Goal: Communication & Community: Ask a question

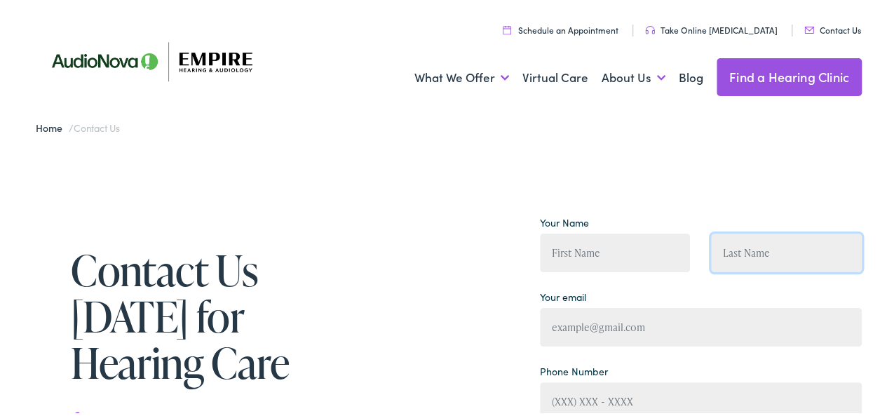
click at [774, 255] on input "Contact form" at bounding box center [786, 250] width 151 height 39
type input "[PERSON_NAME]"
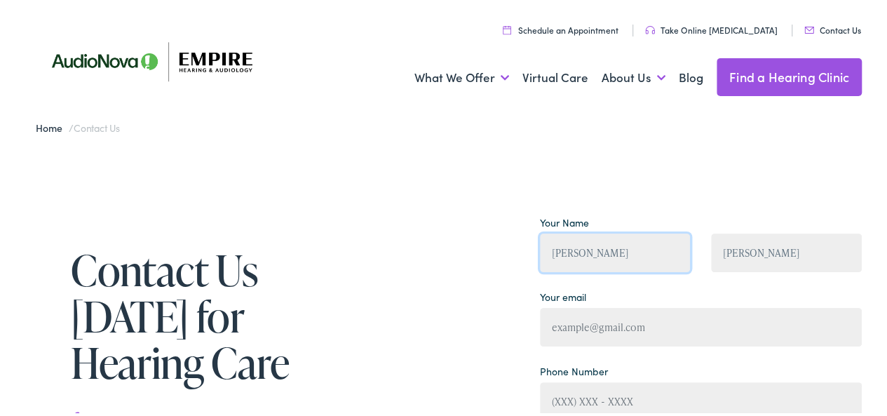
type input "[EMAIL_ADDRESS][DOMAIN_NAME]"
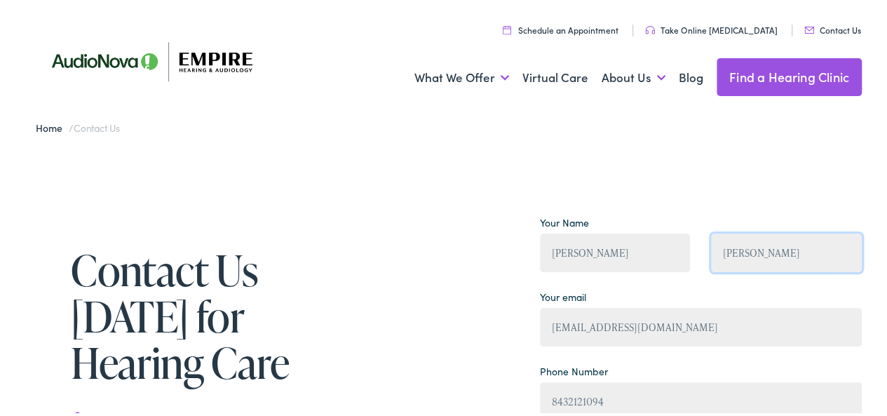
type input "[PHONE_NUMBER]"
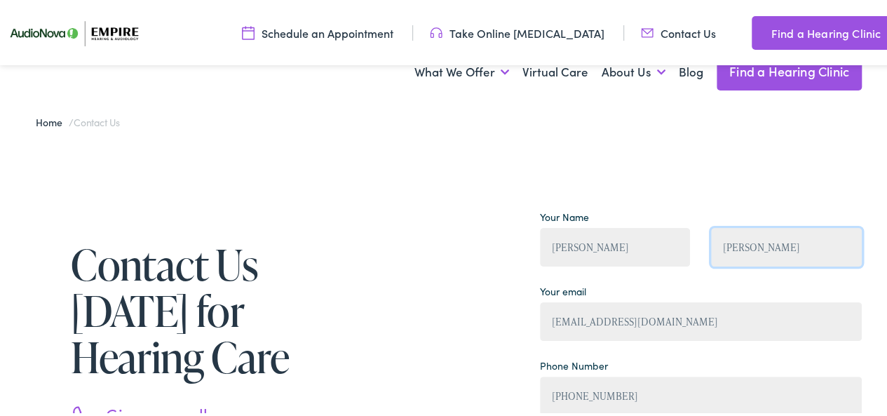
scroll to position [351, 0]
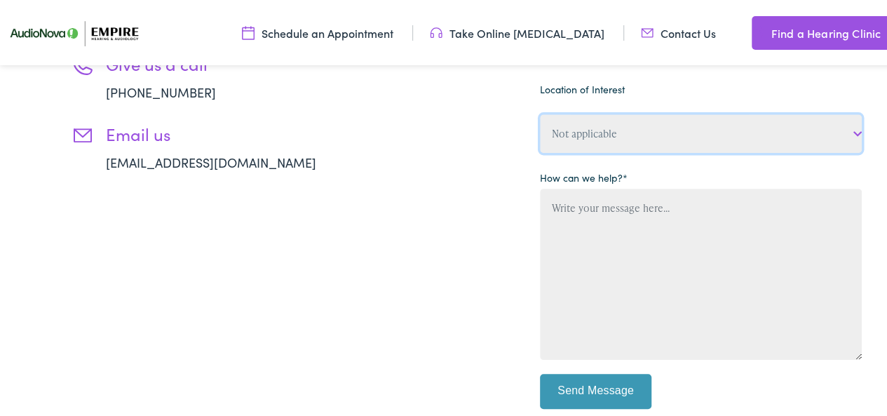
drag, startPoint x: 623, startPoint y: 126, endPoint x: 623, endPoint y: 145, distance: 19.6
click at [623, 127] on select "Not applicable Empire Hearing & [MEDICAL_DATA], [GEOGRAPHIC_DATA] Empire Hearin…" at bounding box center [701, 131] width 322 height 39
select select "Empire Hearing & [MEDICAL_DATA], Avon"
click at [540, 113] on select "Not applicable Empire Hearing & [MEDICAL_DATA], [GEOGRAPHIC_DATA] Empire Hearin…" at bounding box center [701, 131] width 322 height 39
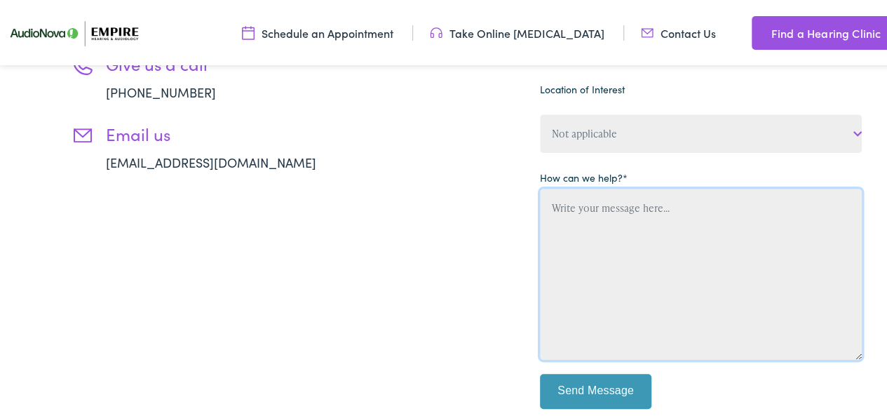
click at [648, 243] on textarea "Contact form" at bounding box center [701, 272] width 322 height 171
paste textarea "Loremi DOL si ame consect adipiscin elitsed (doei’te inci ut lab etdo!) Magn al…"
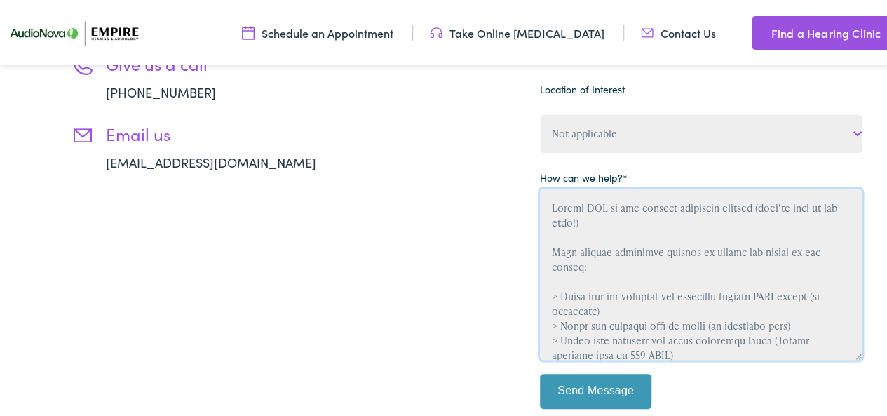
scroll to position [400, 0]
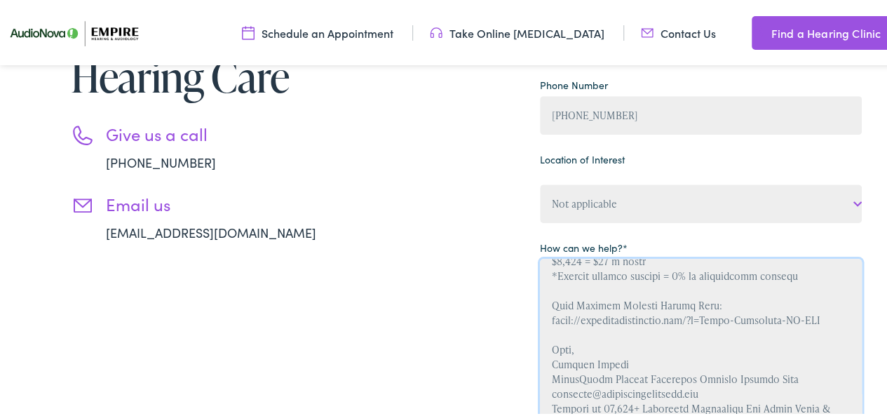
type textarea "Loremi DOL si ame consect adipiscin elitsed (doei’te inci ut lab etdo!) Magn al…"
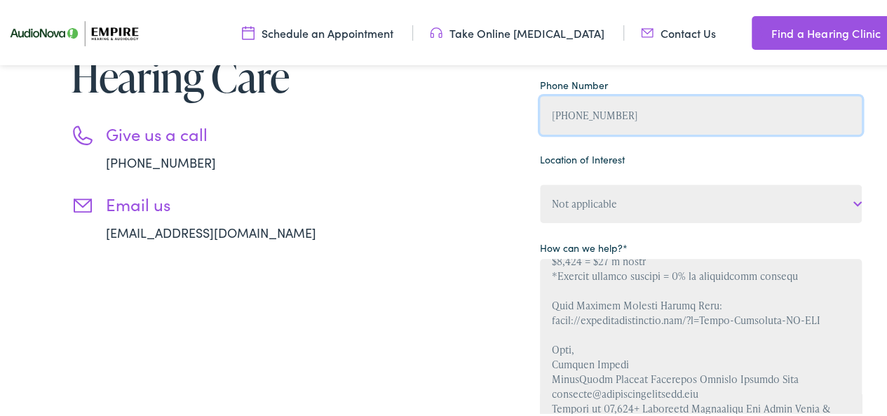
click at [623, 97] on input "[PHONE_NUMBER]" at bounding box center [701, 113] width 322 height 39
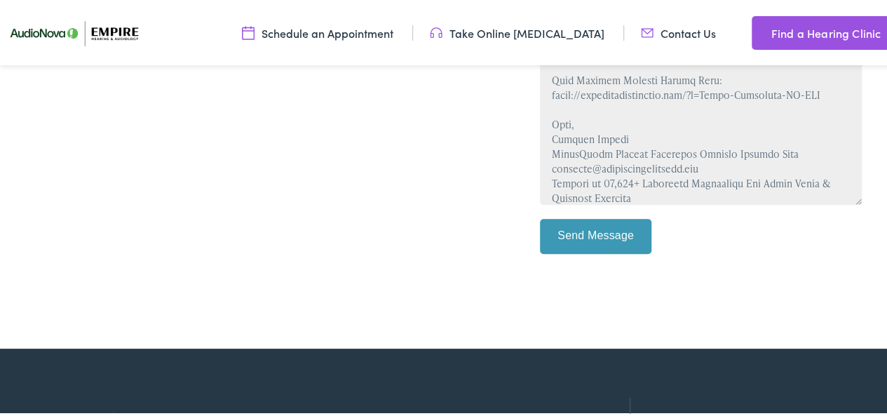
scroll to position [631, 0]
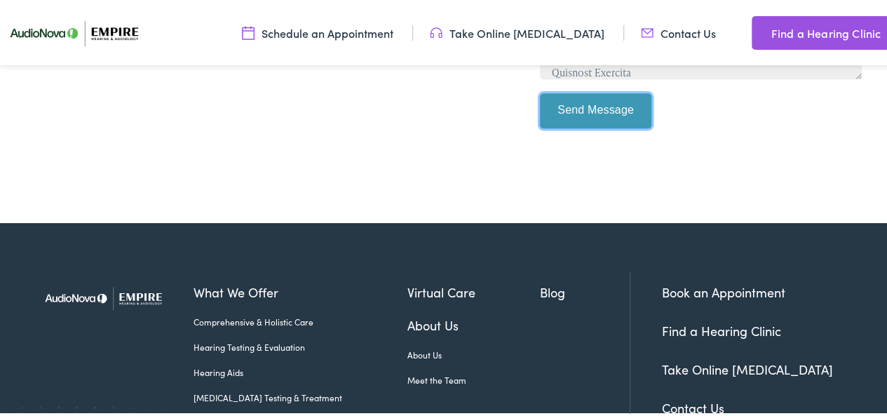
click at [579, 111] on input "Send Message" at bounding box center [596, 108] width 112 height 35
